Goal: Task Accomplishment & Management: Use online tool/utility

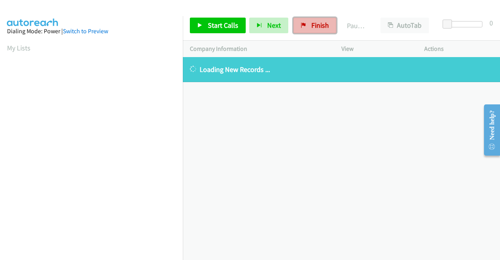
click at [311, 27] on span "Finish" at bounding box center [320, 25] width 18 height 9
click at [276, 42] on div "Company Information" at bounding box center [259, 49] width 152 height 16
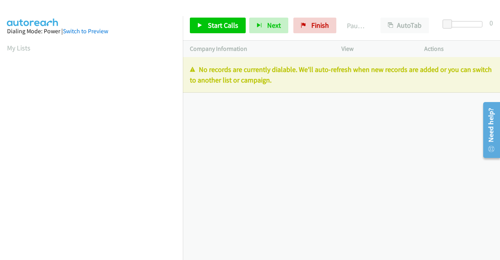
drag, startPoint x: 300, startPoint y: 83, endPoint x: 196, endPoint y: 70, distance: 105.1
click at [196, 70] on p "No records are currently dialable. We'll auto-refresh when new records are adde…" at bounding box center [341, 74] width 303 height 21
copy p "No records are currently dialable. We'll auto-refresh when new records are adde…"
click at [308, 21] on link "Finish" at bounding box center [314, 26] width 43 height 16
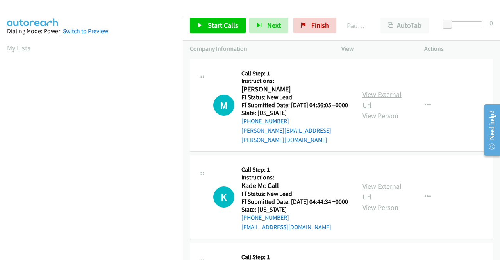
click at [392, 97] on link "View External Url" at bounding box center [382, 100] width 39 height 20
click at [382, 186] on link "View External Url" at bounding box center [382, 192] width 39 height 20
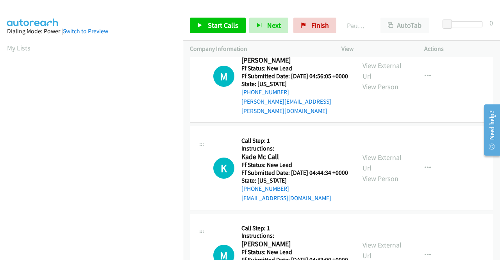
scroll to position [78, 0]
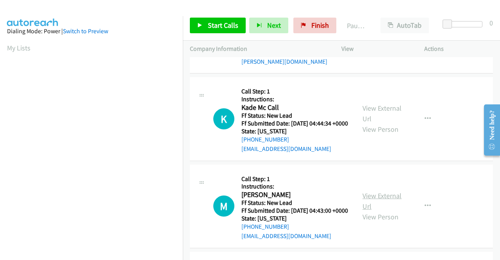
click at [379, 206] on link "View External Url" at bounding box center [382, 201] width 39 height 20
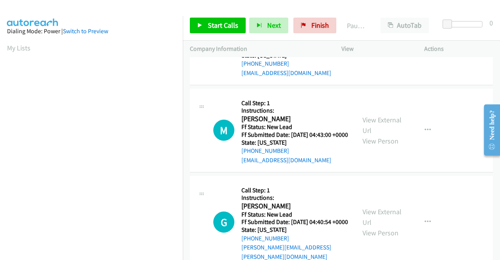
scroll to position [156, 0]
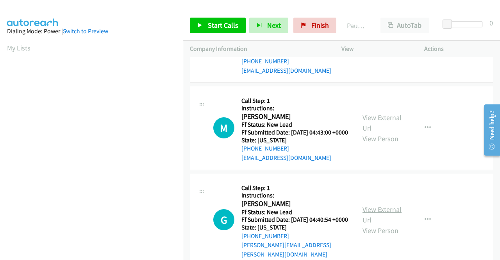
click at [392, 219] on link "View External Url" at bounding box center [382, 215] width 39 height 20
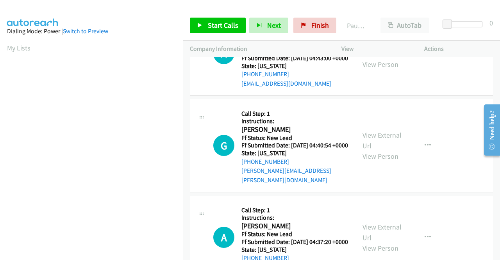
scroll to position [234, 0]
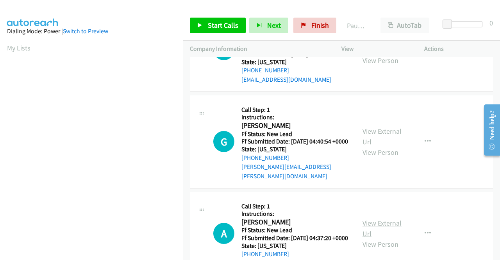
click at [384, 238] on link "View External Url" at bounding box center [382, 228] width 39 height 20
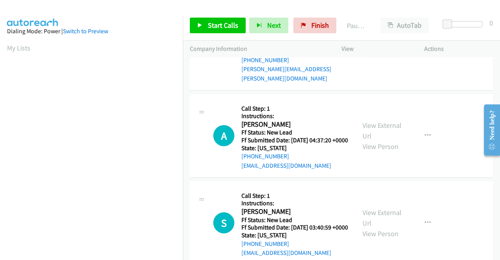
scroll to position [352, 0]
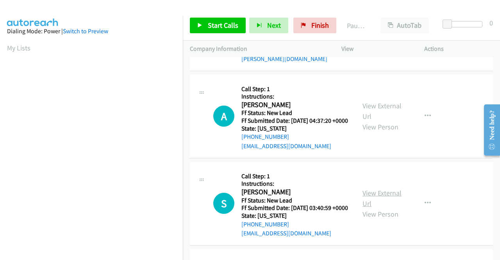
click at [387, 208] on link "View External Url" at bounding box center [382, 198] width 39 height 20
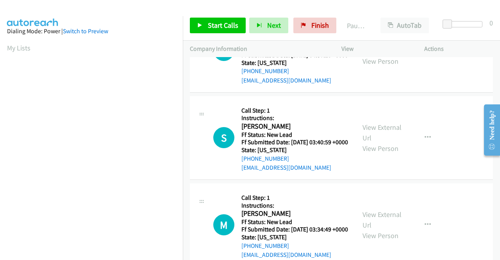
scroll to position [430, 0]
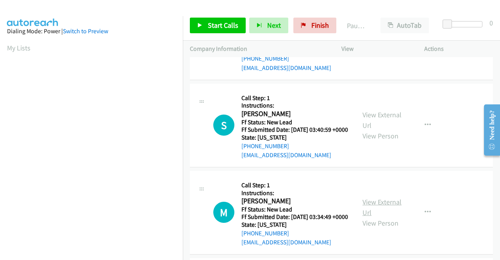
click at [383, 217] on link "View External Url" at bounding box center [382, 207] width 39 height 20
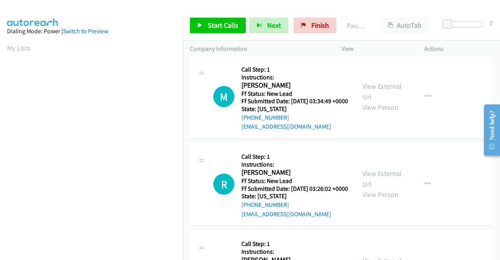
scroll to position [547, 0]
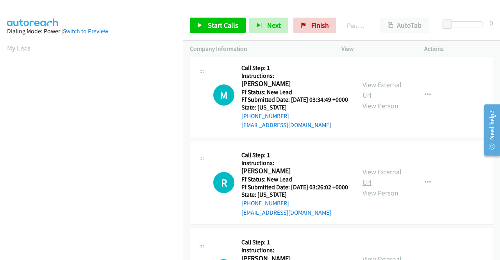
click at [379, 187] on link "View External Url" at bounding box center [382, 177] width 39 height 20
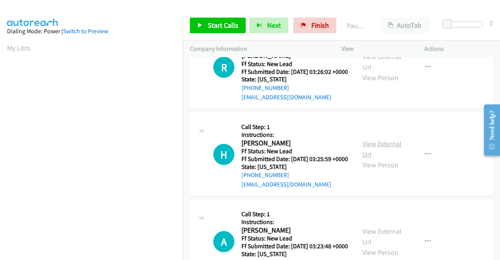
scroll to position [664, 0]
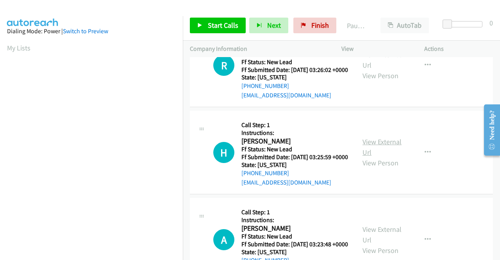
click at [375, 157] on link "View External Url" at bounding box center [382, 147] width 39 height 20
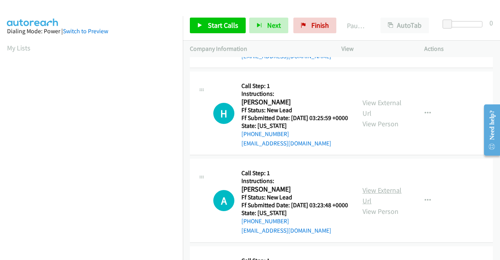
click at [385, 205] on link "View External Url" at bounding box center [382, 196] width 39 height 20
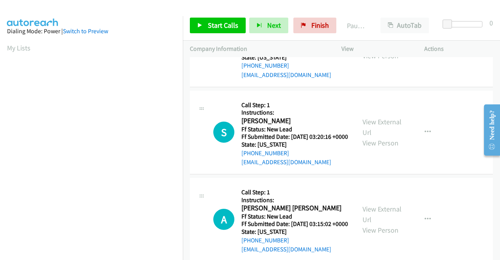
scroll to position [860, 0]
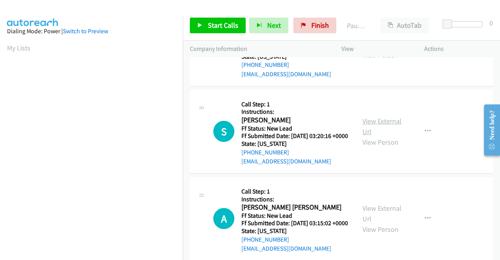
click at [376, 136] on link "View External Url" at bounding box center [382, 126] width 39 height 20
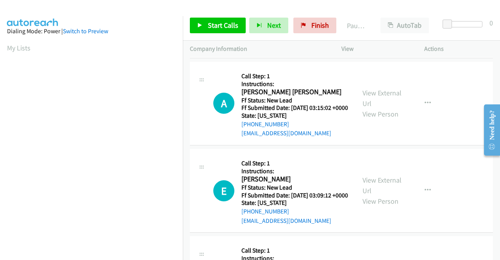
scroll to position [977, 0]
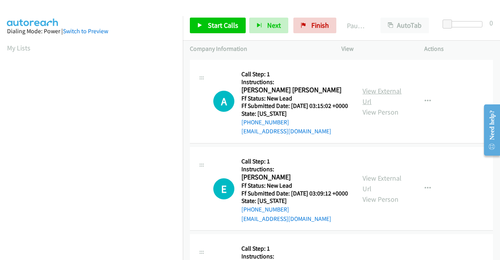
click at [373, 106] on link "View External Url" at bounding box center [382, 96] width 39 height 20
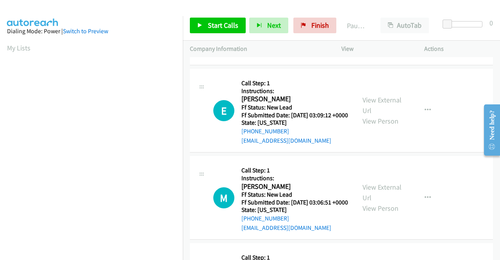
scroll to position [1094, 0]
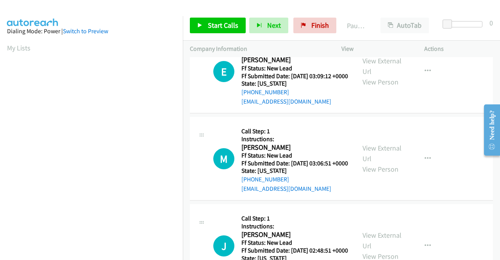
click at [374, 87] on div "View External Url View Person" at bounding box center [383, 71] width 41 height 32
click at [375, 76] on link "View External Url" at bounding box center [382, 66] width 39 height 20
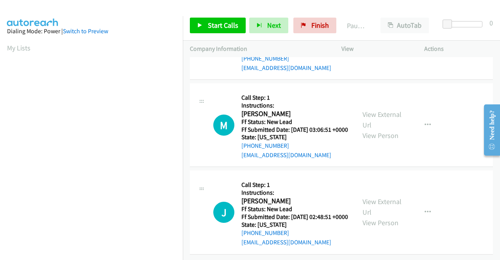
scroll to position [1172, 0]
click at [389, 129] on link "View External Url" at bounding box center [382, 120] width 39 height 20
click at [376, 197] on link "View External Url" at bounding box center [382, 207] width 39 height 20
click at [210, 23] on span "Start Calls" at bounding box center [223, 25] width 30 height 9
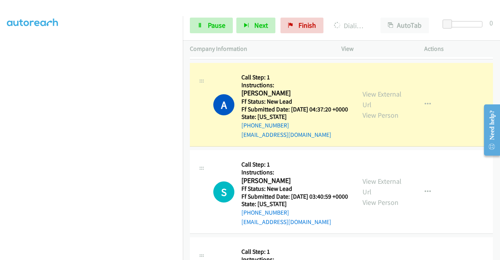
scroll to position [0, 0]
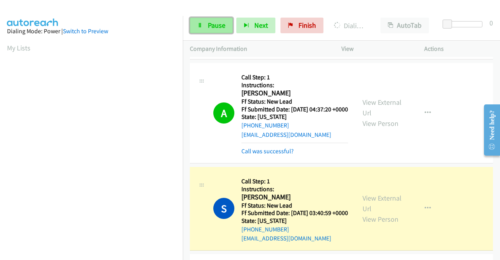
click at [213, 26] on span "Pause" at bounding box center [217, 25] width 18 height 9
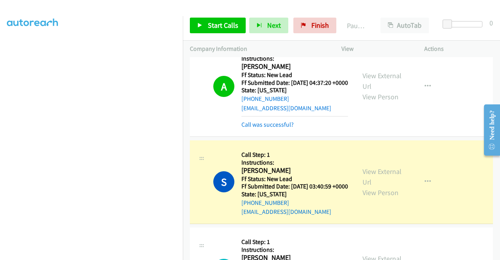
scroll to position [469, 0]
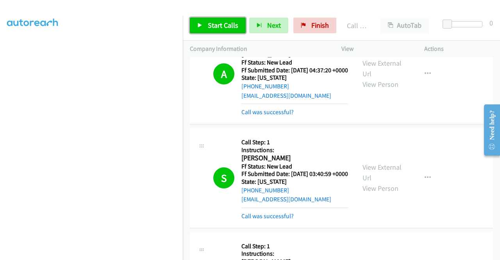
click at [208, 20] on link "Start Calls" at bounding box center [218, 26] width 56 height 16
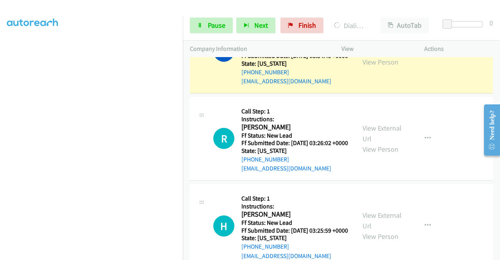
scroll to position [703, 0]
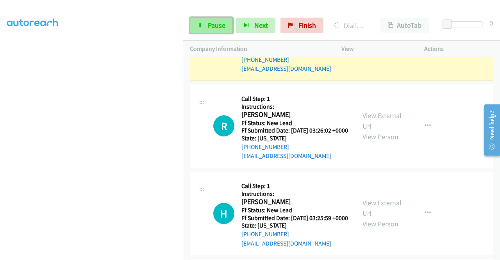
click at [201, 32] on link "Pause" at bounding box center [211, 26] width 43 height 16
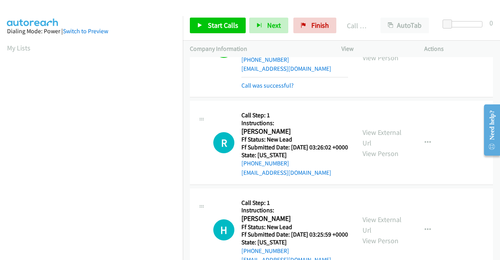
scroll to position [712, 0]
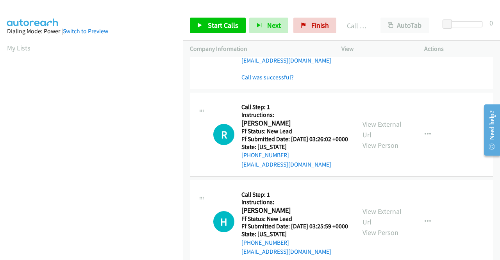
click at [273, 81] on link "Call was successful?" at bounding box center [268, 76] width 52 height 7
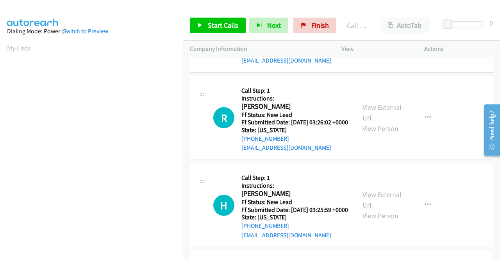
scroll to position [703, 0]
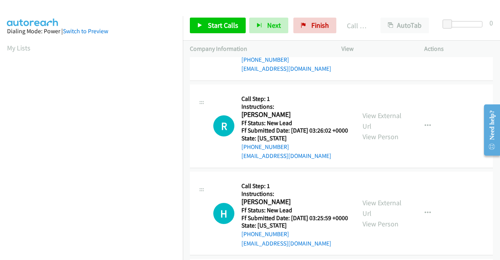
click at [425, 42] on icon "button" at bounding box center [428, 39] width 6 height 6
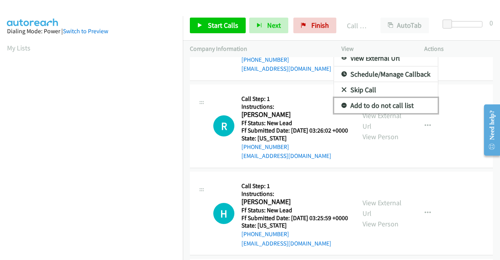
click at [406, 113] on link "Add to do not call list" at bounding box center [386, 106] width 104 height 16
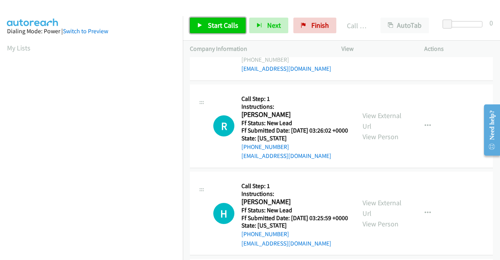
click at [227, 21] on span "Start Calls" at bounding box center [223, 25] width 30 height 9
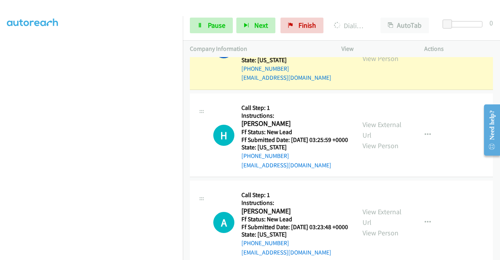
scroll to position [178, 0]
click at [197, 31] on link "Pause" at bounding box center [211, 26] width 43 height 16
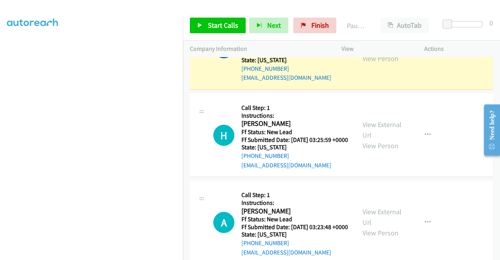
scroll to position [22, 0]
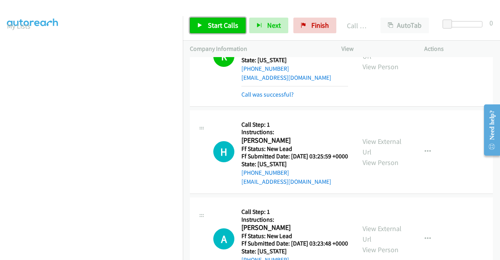
click at [213, 19] on link "Start Calls" at bounding box center [218, 26] width 56 height 16
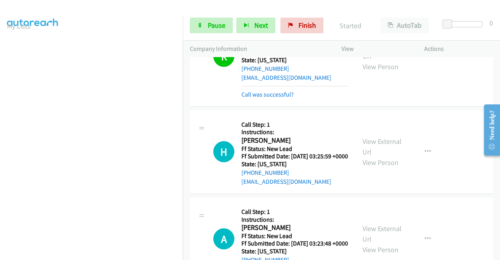
click at [281, 99] on div "Call was successful?" at bounding box center [295, 94] width 107 height 9
click at [283, 98] on link "Call was successful?" at bounding box center [268, 94] width 52 height 7
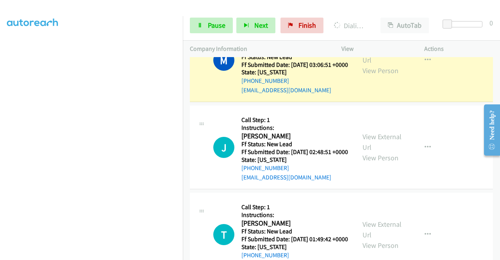
scroll to position [0, 0]
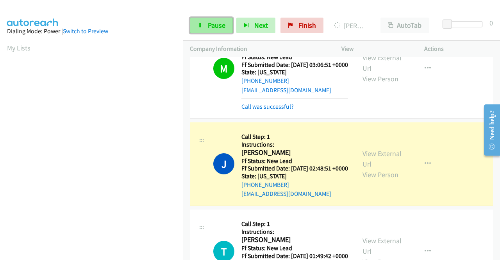
click at [212, 31] on link "Pause" at bounding box center [211, 26] width 43 height 16
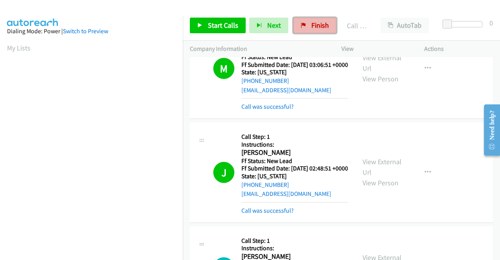
click at [331, 22] on link "Finish" at bounding box center [314, 26] width 43 height 16
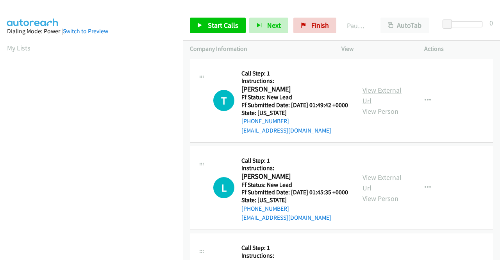
click at [373, 93] on link "View External Url" at bounding box center [382, 96] width 39 height 20
click at [381, 186] on link "View External Url" at bounding box center [382, 183] width 39 height 20
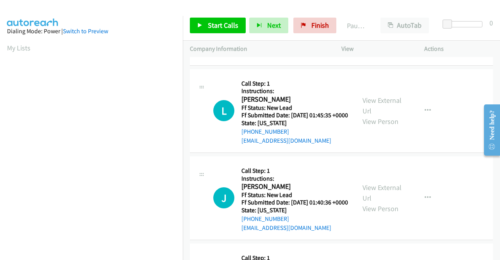
scroll to position [117, 0]
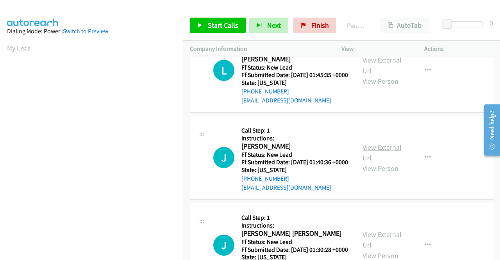
click at [380, 162] on link "View External Url" at bounding box center [382, 153] width 39 height 20
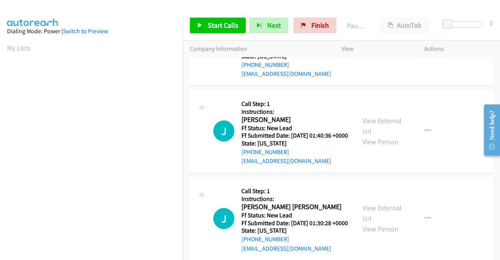
scroll to position [156, 0]
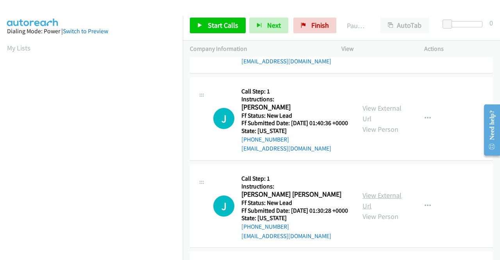
click at [395, 210] on link "View External Url" at bounding box center [382, 201] width 39 height 20
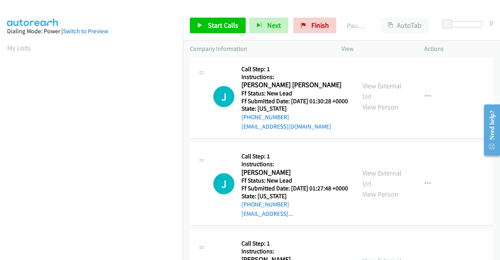
scroll to position [274, 0]
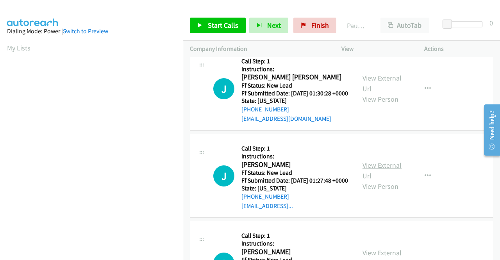
click at [370, 180] on link "View External Url" at bounding box center [382, 171] width 39 height 20
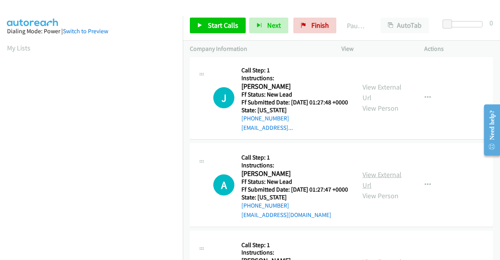
click at [364, 190] on link "View External Url" at bounding box center [382, 180] width 39 height 20
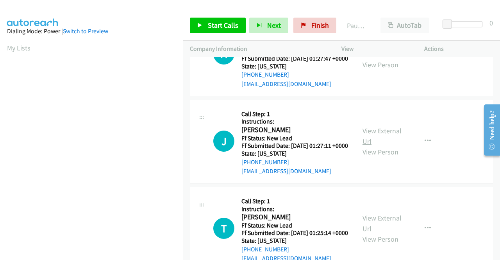
scroll to position [508, 0]
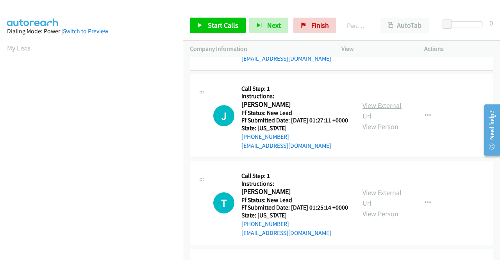
click at [370, 120] on link "View External Url" at bounding box center [382, 111] width 39 height 20
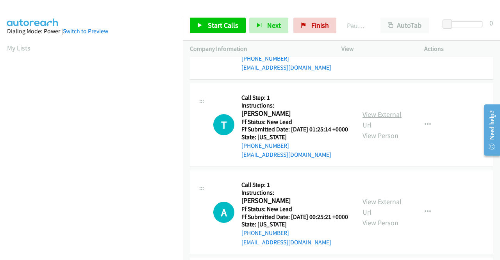
click at [368, 129] on link "View External Url" at bounding box center [382, 120] width 39 height 20
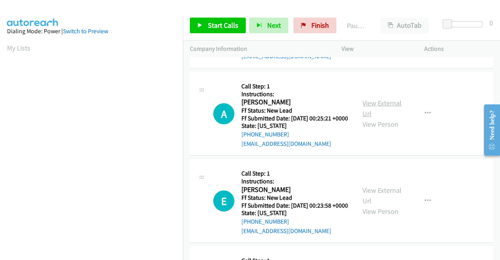
scroll to position [703, 0]
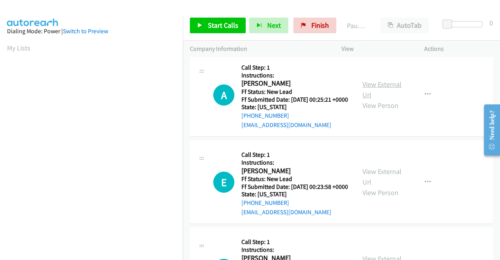
click at [370, 99] on link "View External Url" at bounding box center [382, 90] width 39 height 20
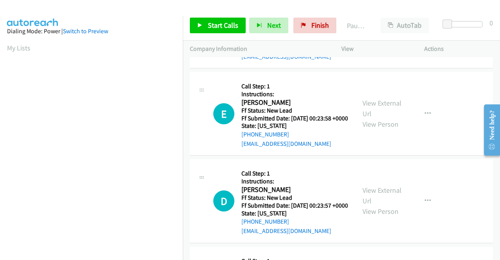
scroll to position [782, 0]
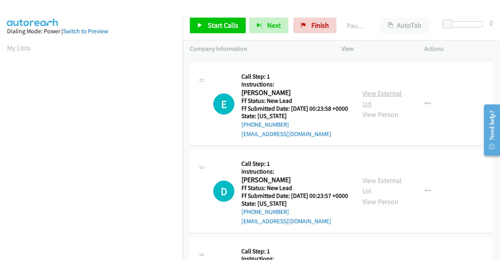
click at [381, 108] on link "View External Url" at bounding box center [382, 99] width 39 height 20
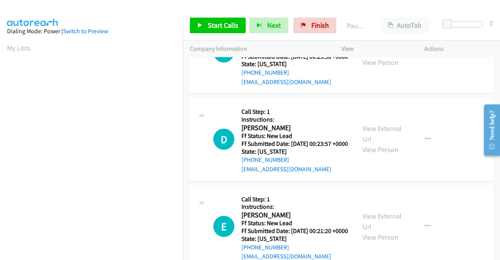
scroll to position [860, 0]
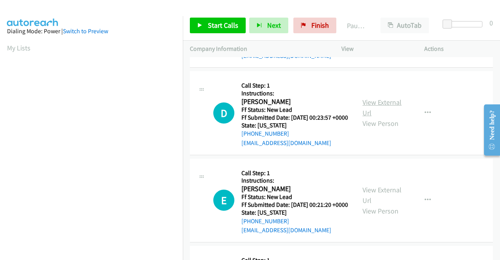
click at [368, 117] on link "View External Url" at bounding box center [382, 108] width 39 height 20
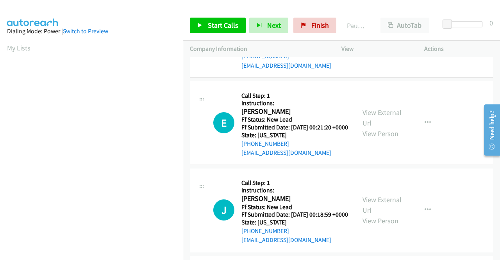
scroll to position [938, 0]
click at [376, 127] on link "View External Url" at bounding box center [382, 117] width 39 height 20
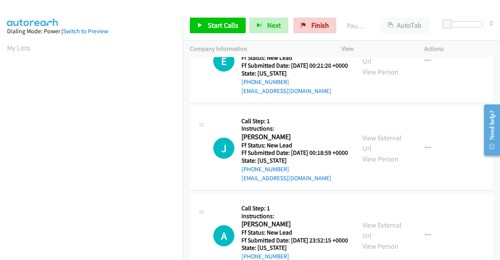
scroll to position [1016, 0]
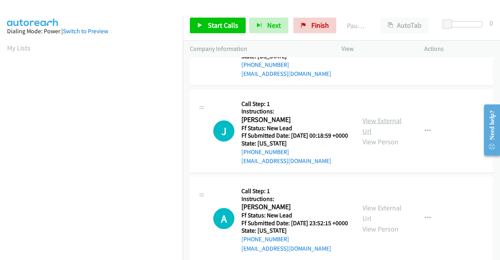
click at [367, 136] on link "View External Url" at bounding box center [382, 126] width 39 height 20
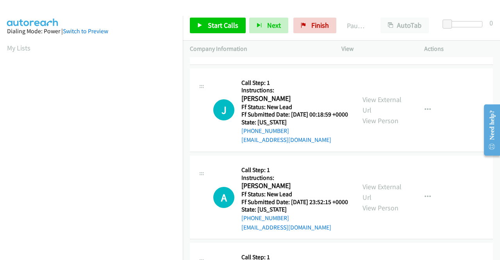
scroll to position [1094, 0]
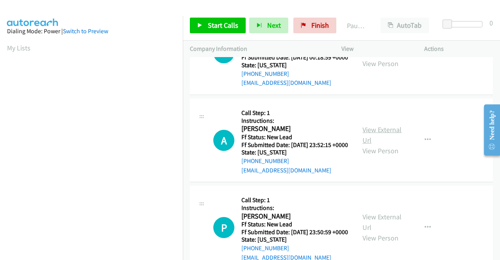
click at [371, 145] on link "View External Url" at bounding box center [382, 135] width 39 height 20
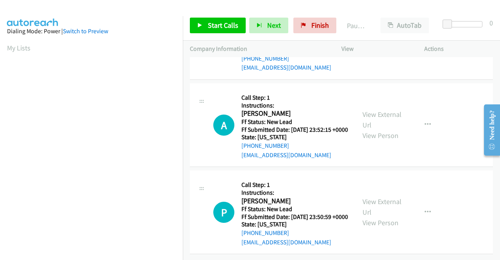
scroll to position [1212, 0]
click at [373, 211] on link "View External Url" at bounding box center [382, 207] width 39 height 20
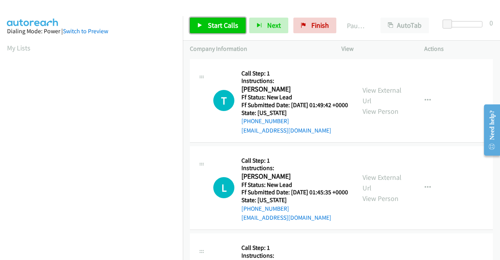
click at [225, 24] on span "Start Calls" at bounding box center [223, 25] width 30 height 9
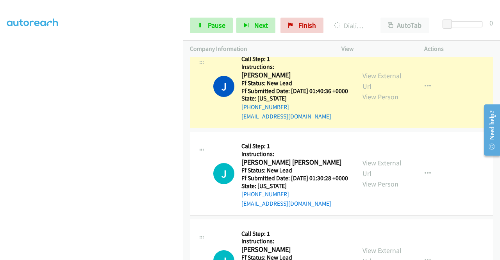
scroll to position [234, 0]
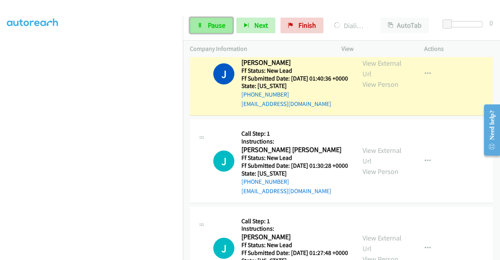
click at [209, 28] on span "Pause" at bounding box center [217, 25] width 18 height 9
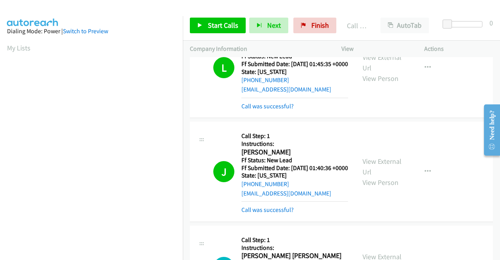
scroll to position [0, 0]
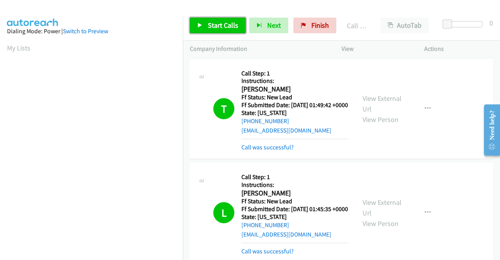
click at [214, 24] on span "Start Calls" at bounding box center [223, 25] width 30 height 9
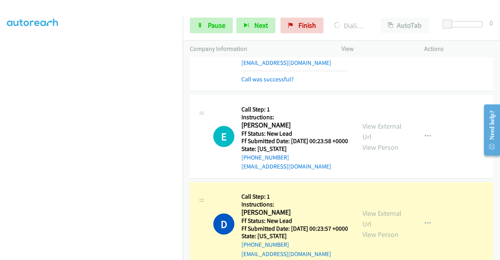
scroll to position [938, 0]
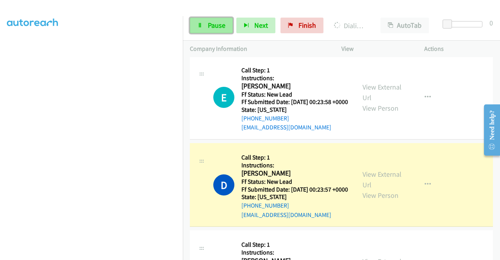
click at [209, 21] on span "Pause" at bounding box center [217, 25] width 18 height 9
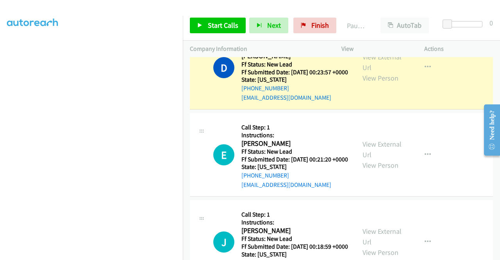
scroll to position [0, 0]
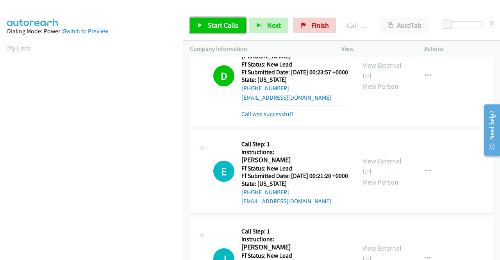
click at [230, 19] on link "Start Calls" at bounding box center [218, 26] width 56 height 16
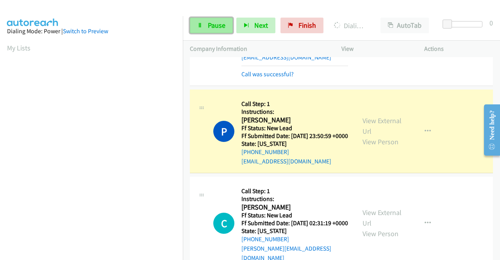
click at [209, 25] on span "Pause" at bounding box center [217, 25] width 18 height 9
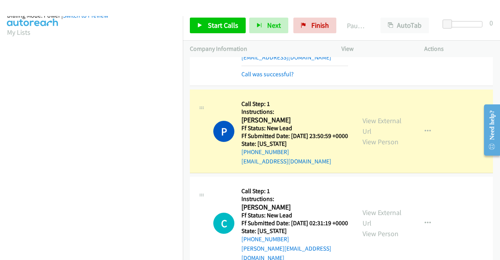
scroll to position [178, 0]
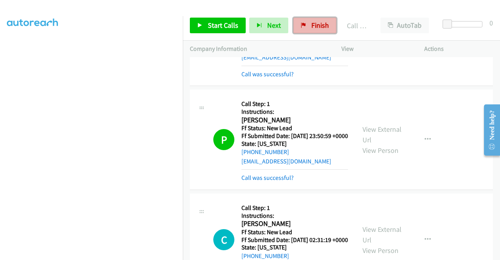
click at [311, 21] on span "Finish" at bounding box center [320, 25] width 18 height 9
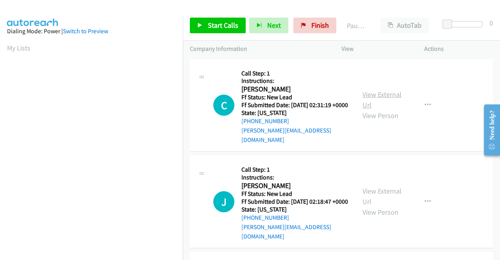
click at [383, 93] on link "View External Url" at bounding box center [382, 100] width 39 height 20
click at [379, 187] on link "View External Url" at bounding box center [382, 196] width 39 height 20
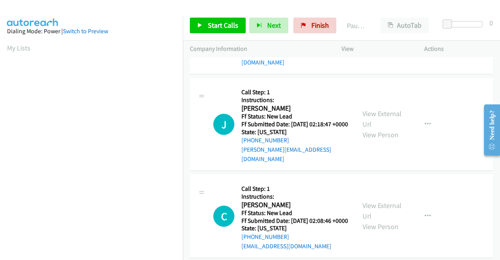
scroll to position [78, 0]
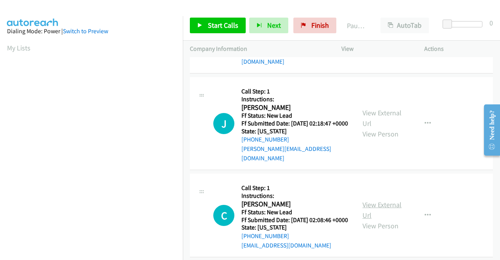
click at [365, 204] on link "View External Url" at bounding box center [382, 210] width 39 height 20
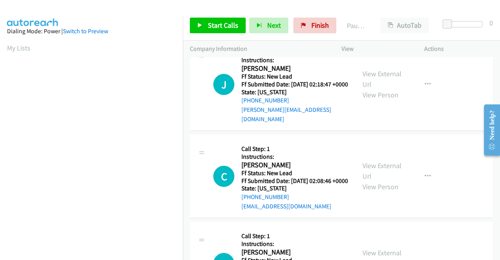
scroll to position [156, 0]
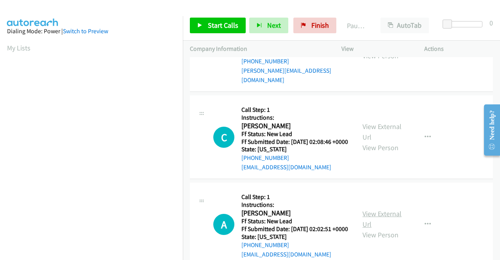
click at [369, 224] on link "View External Url" at bounding box center [382, 219] width 39 height 20
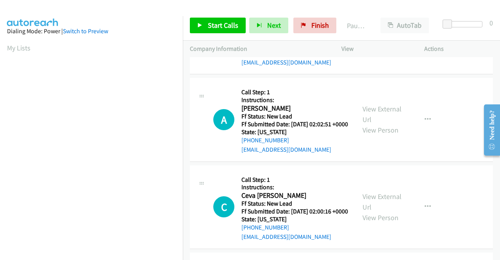
scroll to position [274, 0]
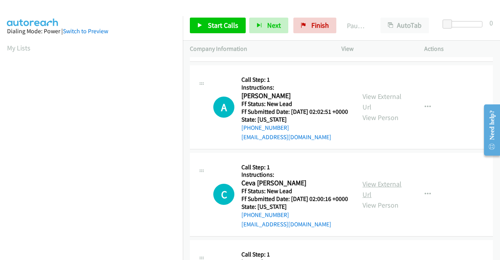
click at [378, 199] on link "View External Url" at bounding box center [382, 189] width 39 height 20
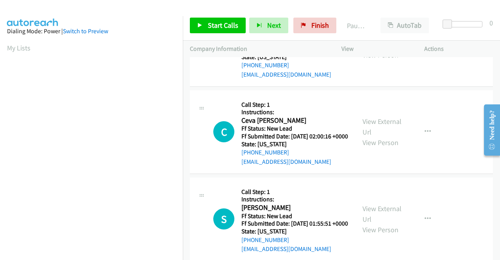
scroll to position [352, 0]
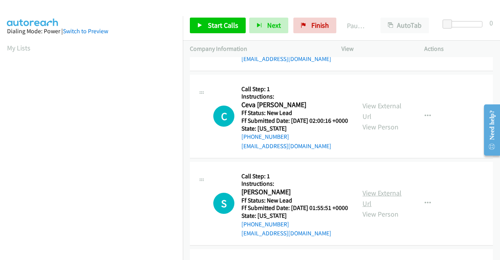
click at [370, 208] on link "View External Url" at bounding box center [382, 198] width 39 height 20
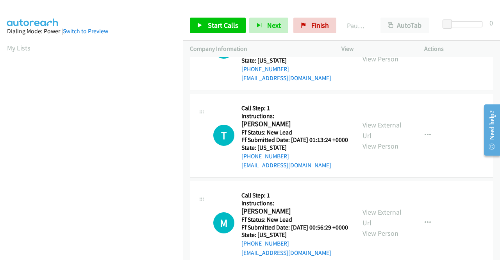
scroll to position [508, 0]
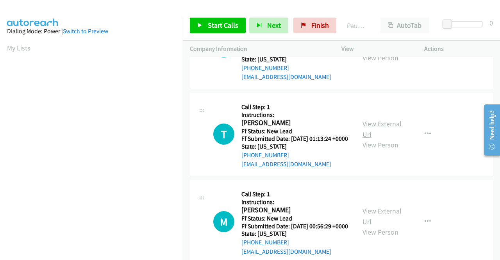
click at [372, 139] on link "View External Url" at bounding box center [382, 129] width 39 height 20
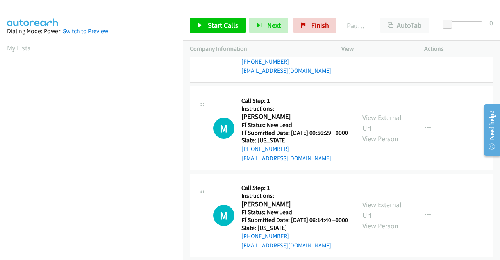
scroll to position [625, 0]
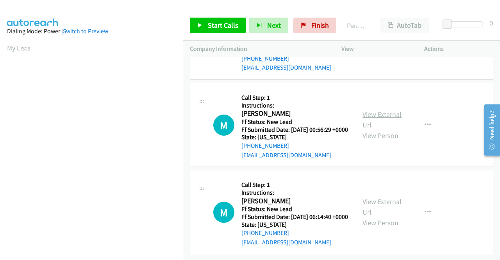
click at [375, 129] on link "View External Url" at bounding box center [382, 120] width 39 height 20
click at [370, 197] on link "View External Url" at bounding box center [382, 207] width 39 height 20
click at [419, 204] on button "button" at bounding box center [427, 212] width 21 height 16
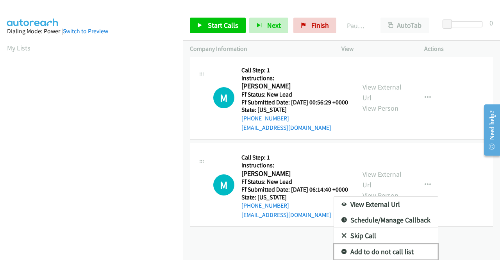
click at [374, 244] on link "Add to do not call list" at bounding box center [386, 252] width 104 height 16
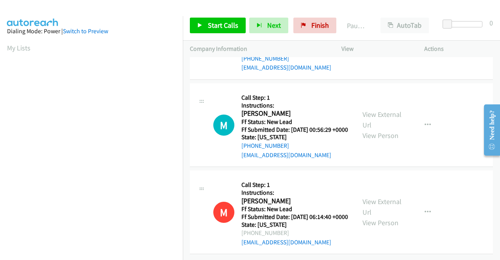
scroll to position [0, 0]
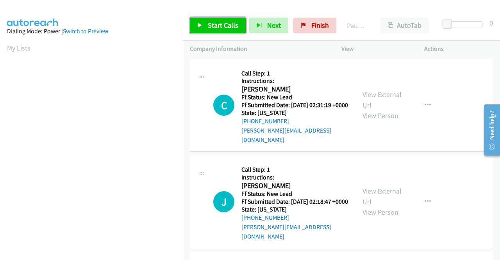
click at [233, 22] on span "Start Calls" at bounding box center [223, 25] width 30 height 9
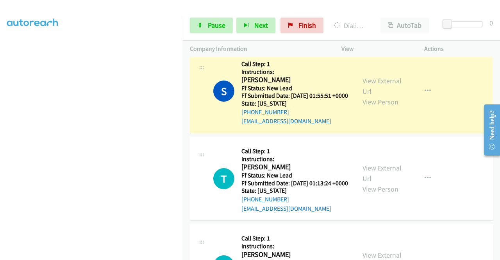
scroll to position [586, 0]
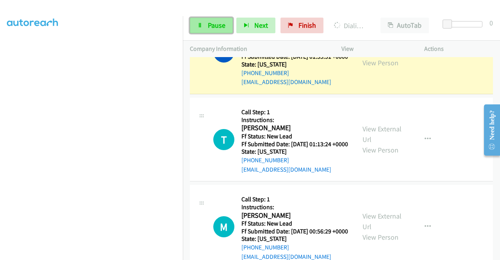
click at [207, 25] on link "Pause" at bounding box center [211, 26] width 43 height 16
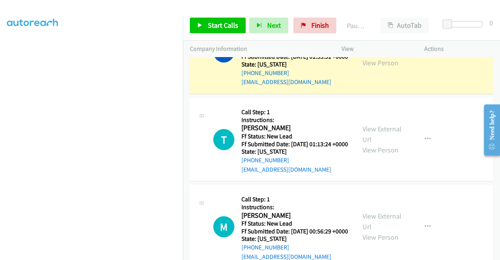
scroll to position [16, 0]
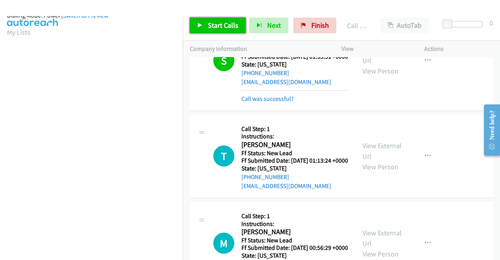
click at [218, 27] on span "Start Calls" at bounding box center [223, 25] width 30 height 9
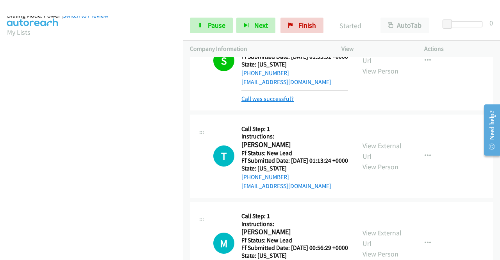
click at [279, 102] on link "Call was successful?" at bounding box center [268, 98] width 52 height 7
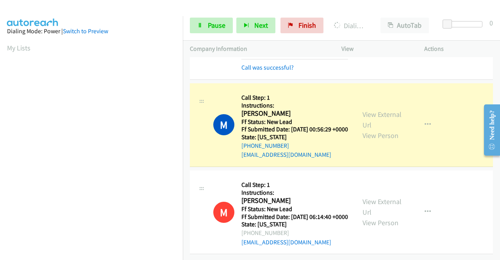
scroll to position [743, 0]
click at [220, 26] on span "Pause" at bounding box center [217, 25] width 18 height 9
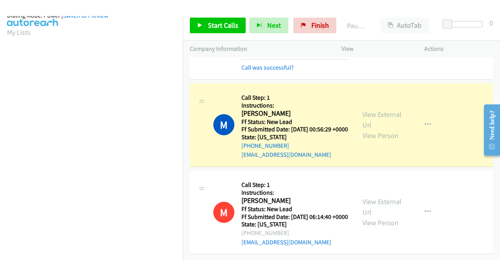
scroll to position [172, 0]
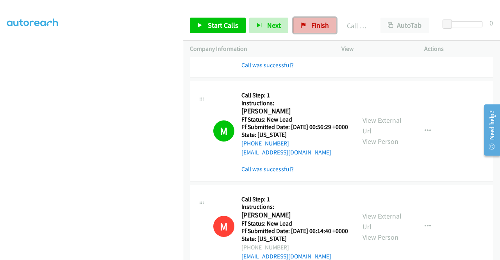
click at [321, 22] on span "Finish" at bounding box center [320, 25] width 18 height 9
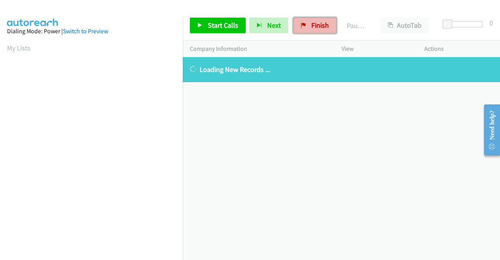
click at [311, 21] on span "Finish" at bounding box center [320, 25] width 18 height 9
